Goal: Task Accomplishment & Management: Use online tool/utility

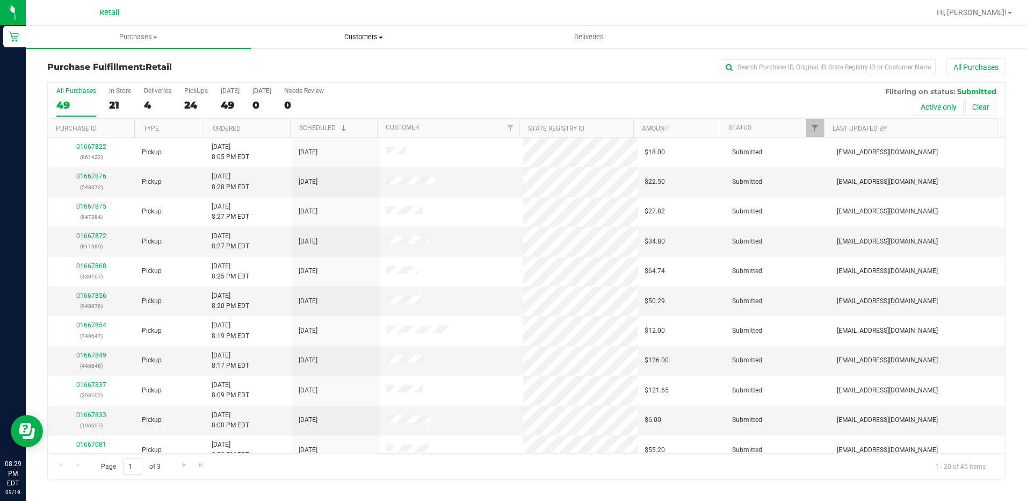
click at [371, 40] on span "Customers" at bounding box center [363, 37] width 224 height 10
click at [306, 64] on span "All customers" at bounding box center [289, 64] width 77 height 9
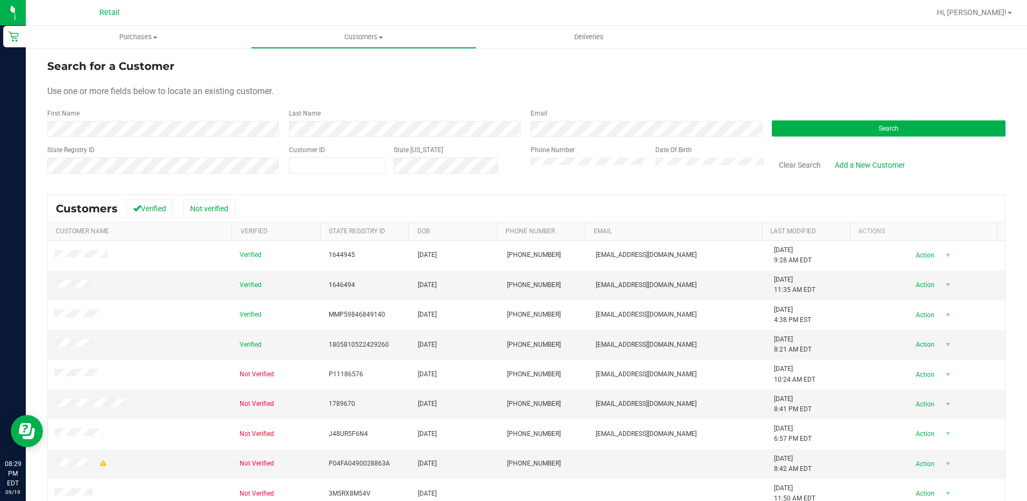
click at [212, 119] on div "First Name" at bounding box center [164, 123] width 234 height 28
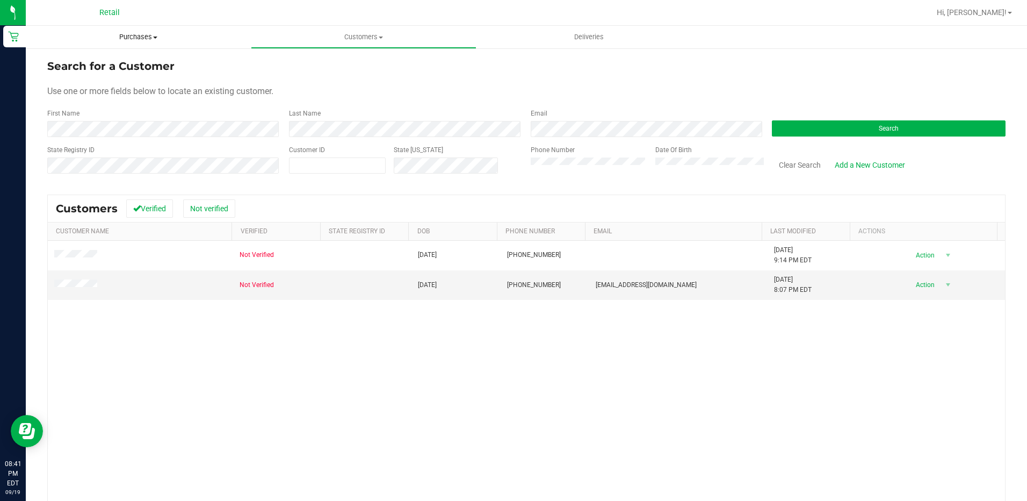
click at [146, 38] on span "Purchases" at bounding box center [138, 37] width 225 height 10
click at [83, 81] on span "Fulfillment" at bounding box center [59, 77] width 67 height 9
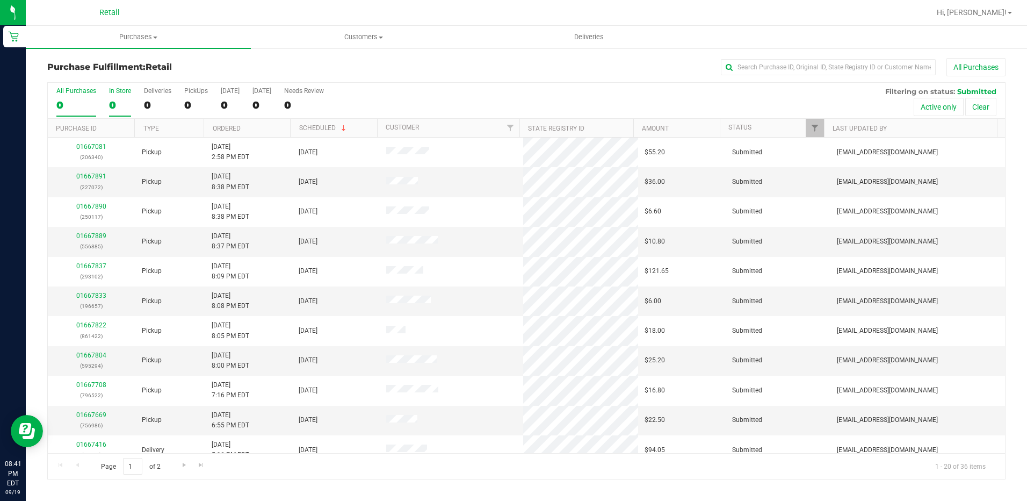
click at [119, 89] on div "In Store" at bounding box center [120, 91] width 22 height 8
click at [0, 0] on input "In Store 0" at bounding box center [0, 0] width 0 height 0
click at [119, 89] on div "In Store" at bounding box center [120, 91] width 22 height 8
click at [0, 0] on input "In Store 0" at bounding box center [0, 0] width 0 height 0
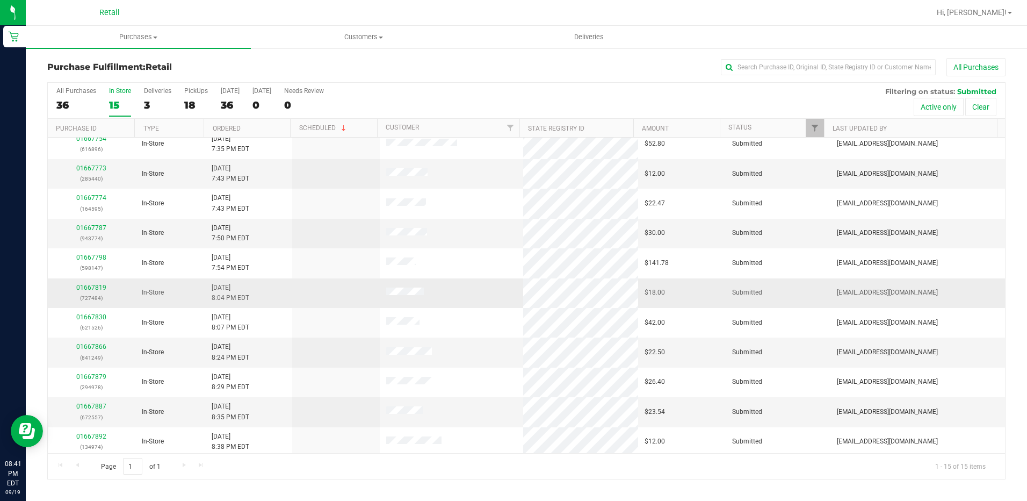
scroll to position [131, 0]
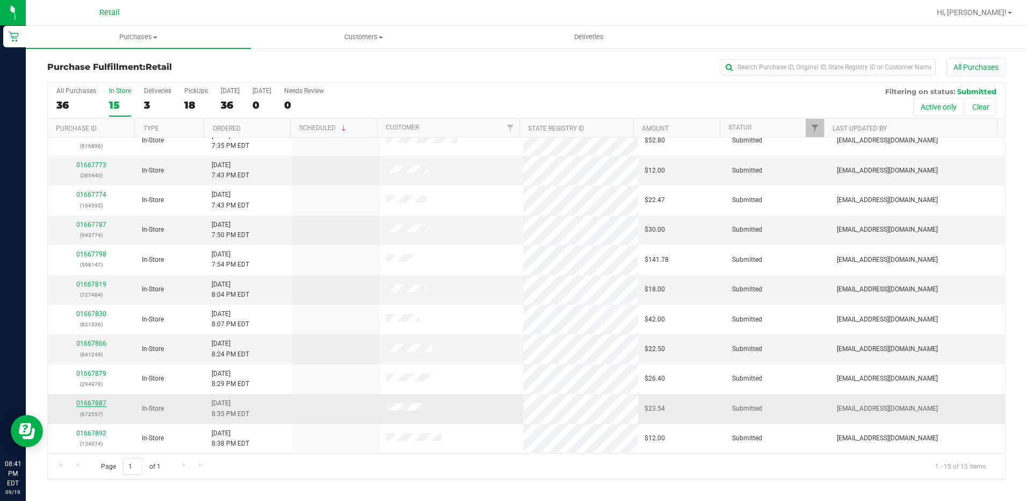
click at [102, 405] on link "01667887" at bounding box center [91, 403] width 30 height 8
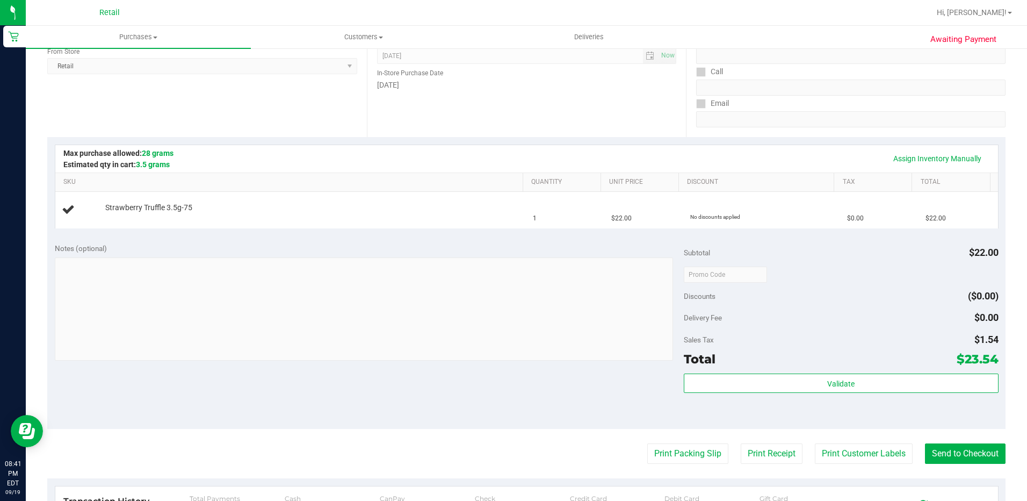
scroll to position [161, 0]
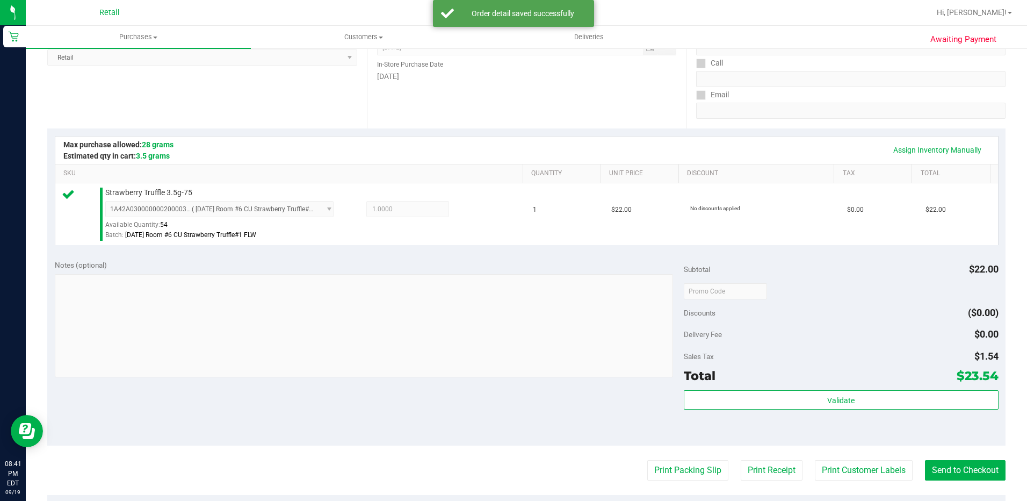
click at [958, 453] on purchase-details "Back Edit Purchase Cancel Purchase View Profile # 01667887 Med | Rec METRC ID: …" at bounding box center [526, 296] width 958 height 799
click at [939, 476] on button "Send to Checkout" at bounding box center [965, 470] width 81 height 20
